Goal: Task Accomplishment & Management: Manage account settings

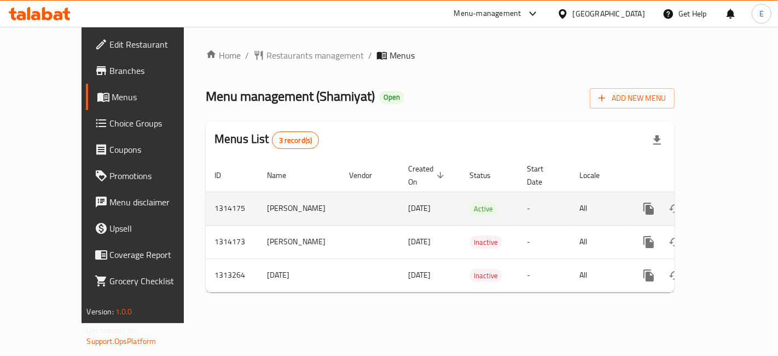
click at [734, 202] on icon "enhanced table" at bounding box center [727, 208] width 13 height 13
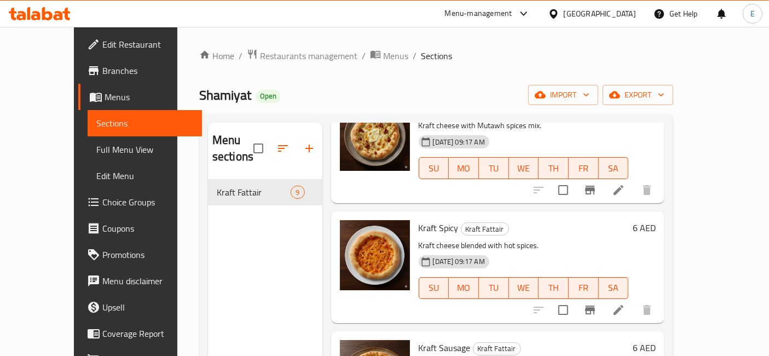
scroll to position [565, 0]
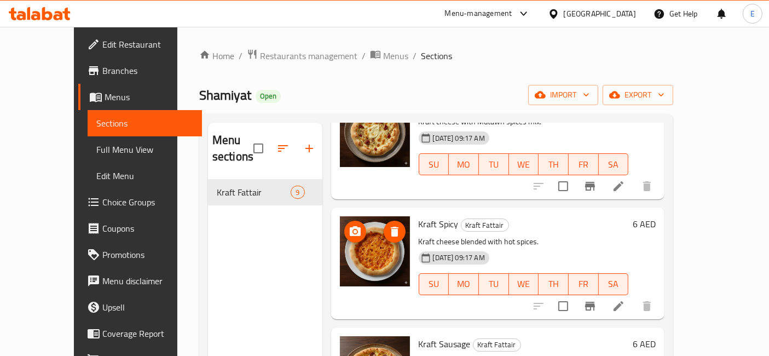
click at [362, 246] on img at bounding box center [375, 251] width 70 height 70
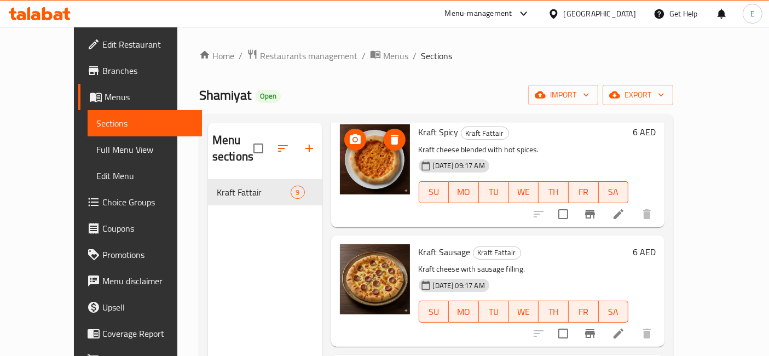
scroll to position [659, 0]
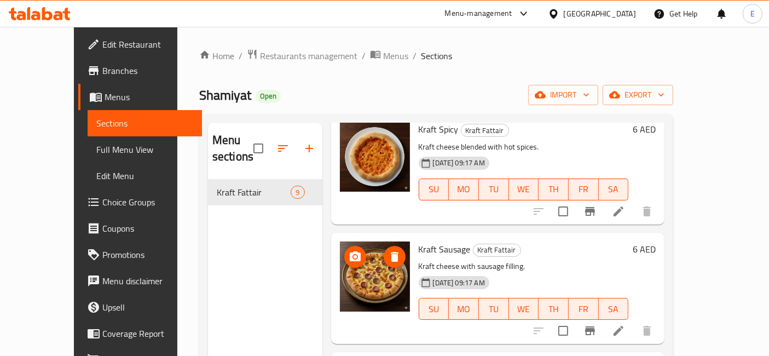
click at [371, 268] on img at bounding box center [375, 276] width 70 height 70
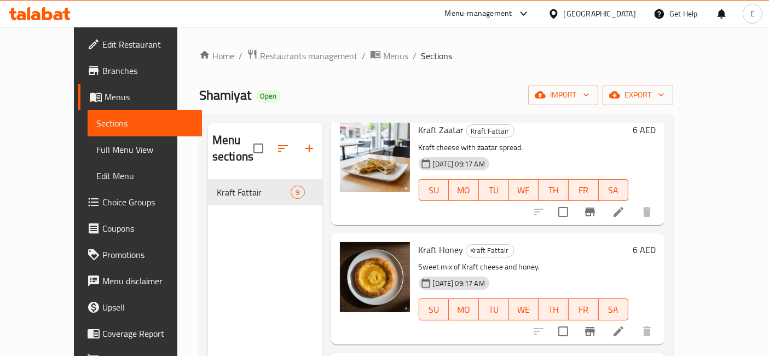
scroll to position [0, 0]
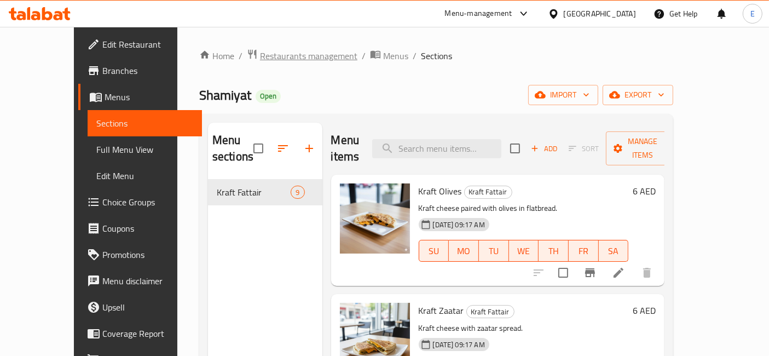
click at [260, 53] on span "Restaurants management" at bounding box center [308, 55] width 97 height 13
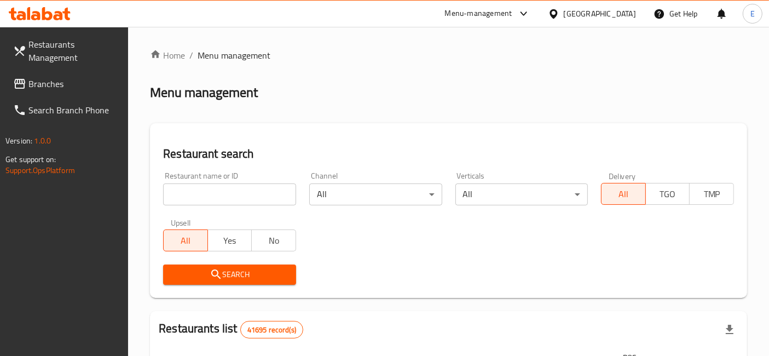
click at [203, 196] on input "search" at bounding box center [229, 194] width 133 height 22
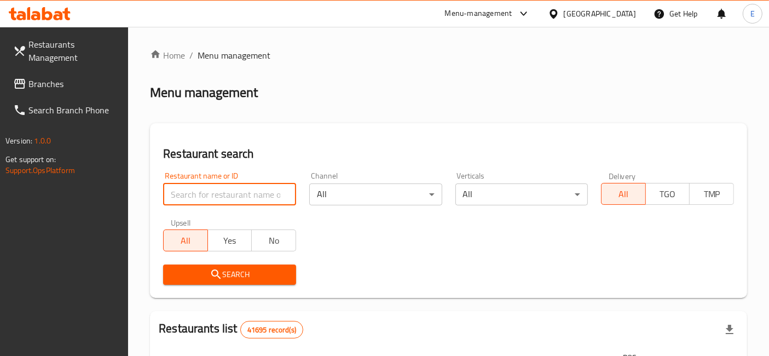
paste input "Sweet and biscuit"
type input "Sweet and biscuit"
click button "Search" at bounding box center [229, 274] width 133 height 20
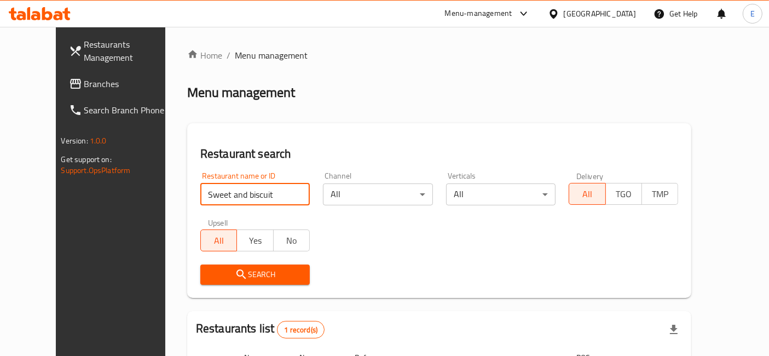
click at [287, 194] on input "Sweet and biscuit" at bounding box center [254, 194] width 109 height 22
click at [84, 44] on span "Restaurants Management" at bounding box center [129, 51] width 91 height 26
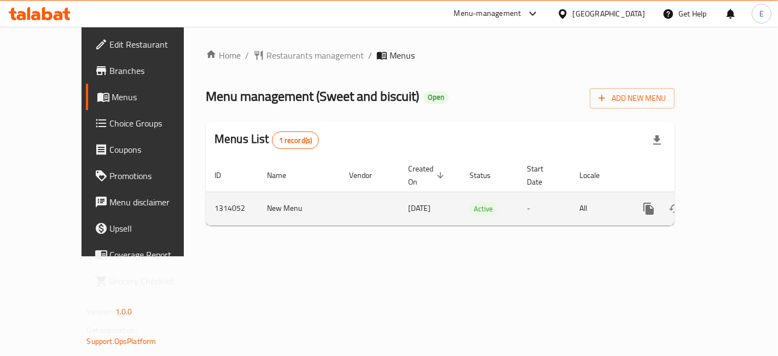
click at [734, 202] on icon "enhanced table" at bounding box center [727, 208] width 13 height 13
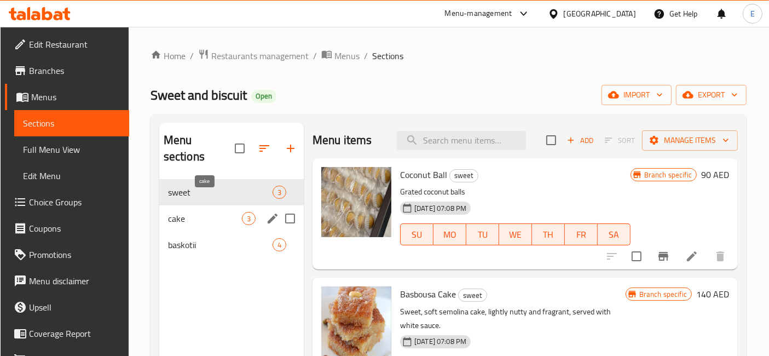
click at [223, 212] on span "cake" at bounding box center [205, 218] width 74 height 13
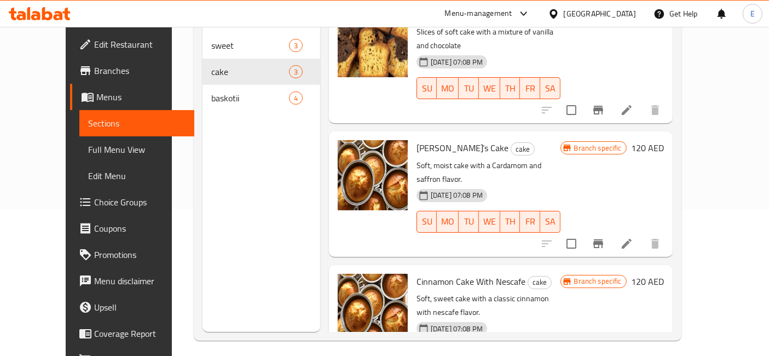
scroll to position [152, 0]
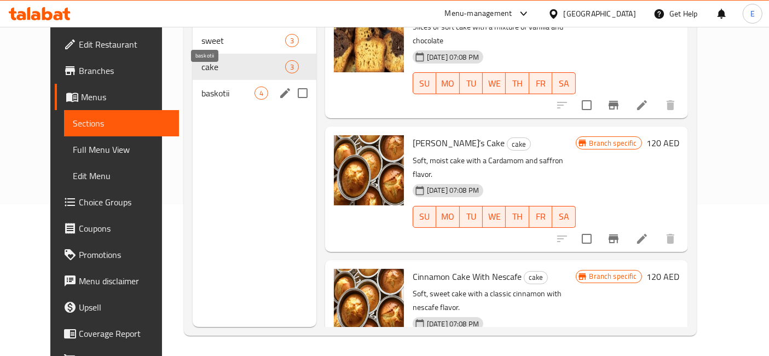
click at [236, 86] on span "baskotii" at bounding box center [227, 92] width 53 height 13
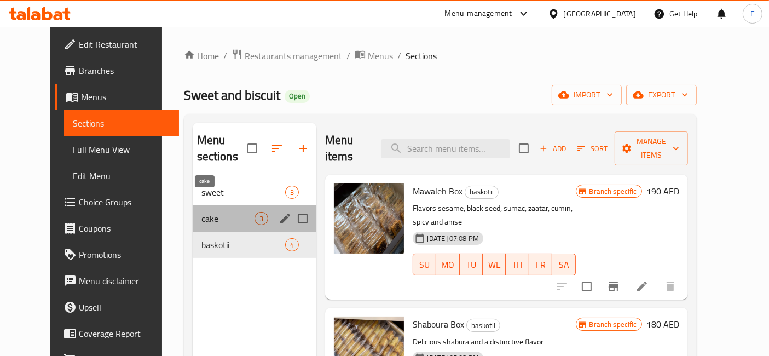
click at [201, 212] on span "cake" at bounding box center [227, 218] width 53 height 13
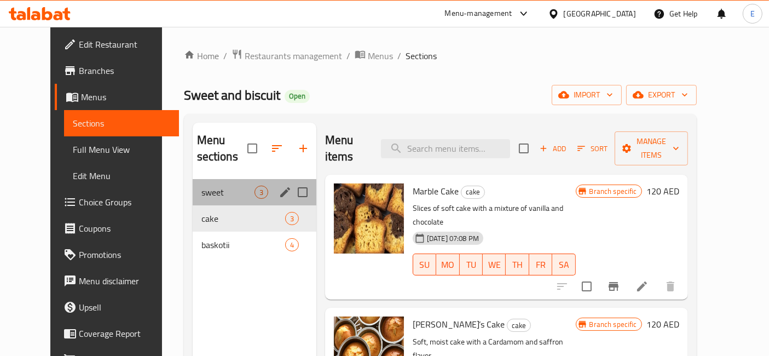
click at [193, 182] on div "sweet 3" at bounding box center [255, 192] width 124 height 26
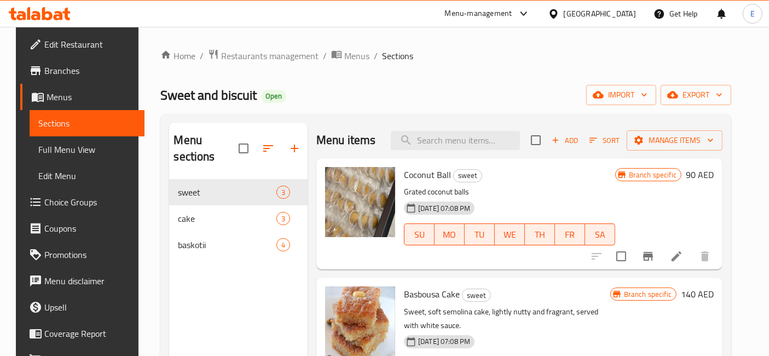
scroll to position [57, 0]
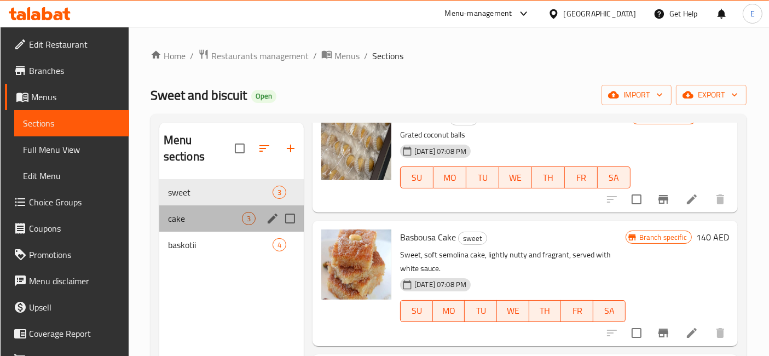
click at [204, 209] on div "cake 3" at bounding box center [231, 218] width 144 height 26
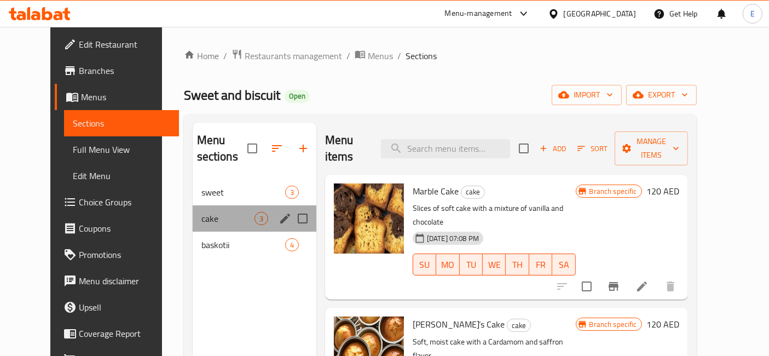
click at [223, 212] on div "cake 3" at bounding box center [255, 218] width 124 height 26
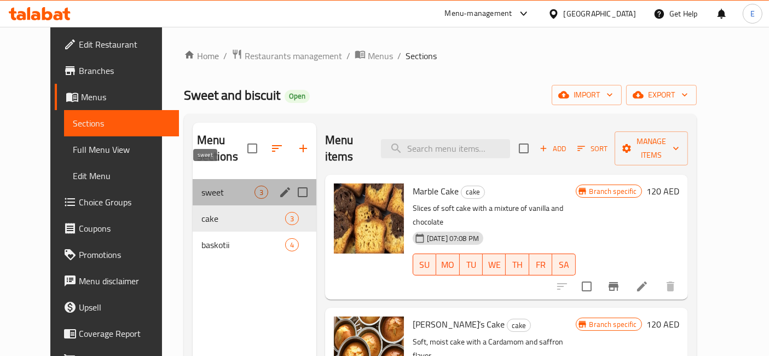
click at [205, 186] on span "sweet" at bounding box center [227, 192] width 53 height 13
